Goal: Information Seeking & Learning: Learn about a topic

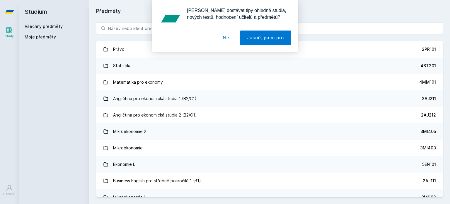
click at [142, 29] on div "[PERSON_NAME] dostávat tipy ohledně studia, nových testů, hodnocení učitelů a p…" at bounding box center [225, 26] width 450 height 52
click at [229, 40] on button "Ne" at bounding box center [226, 38] width 21 height 15
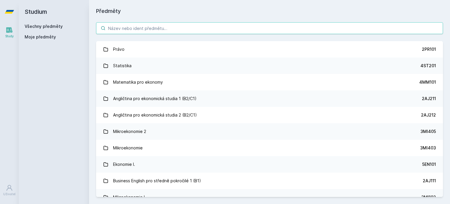
click at [200, 31] on input "search" at bounding box center [269, 28] width 347 height 12
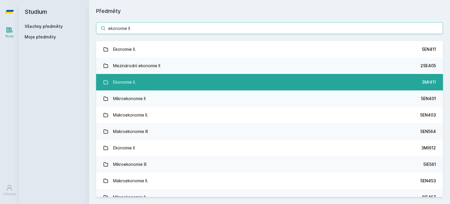
type input "ekonomie II"
click at [226, 83] on link "Ekonomie II. 3MI411" at bounding box center [269, 82] width 347 height 16
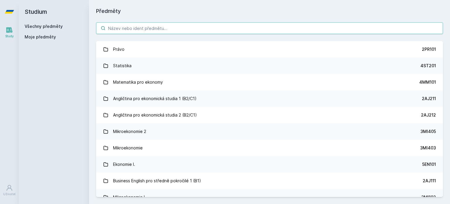
drag, startPoint x: 147, startPoint y: 35, endPoint x: 156, endPoint y: 31, distance: 10.5
click at [156, 31] on div "Právo 2PR101 Statistika 4ST201 Matematika pro ekonomy 4MM101 Angličtina pro eko…" at bounding box center [269, 109] width 361 height 189
click at [156, 31] on input "search" at bounding box center [269, 28] width 347 height 12
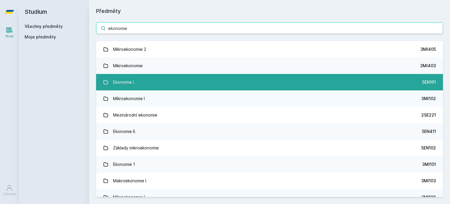
type input "ekonomie"
click at [164, 81] on link "Ekonomie I. 5EN101" at bounding box center [269, 82] width 347 height 16
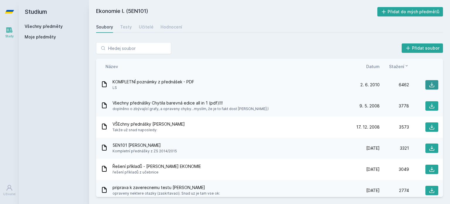
click at [429, 85] on icon at bounding box center [432, 85] width 6 height 6
